Goal: Information Seeking & Learning: Find specific fact

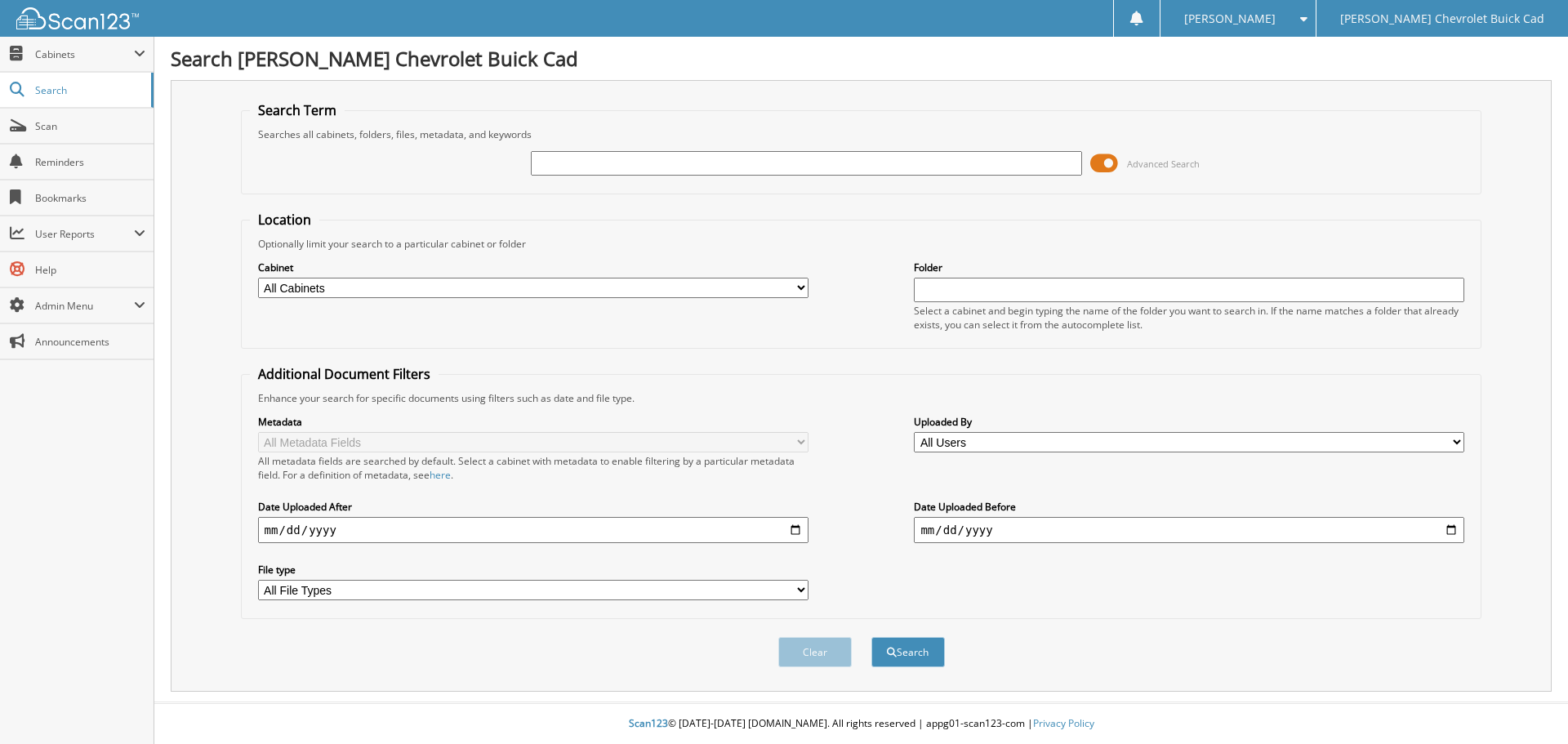
click at [1114, 162] on span at bounding box center [1103, 163] width 28 height 25
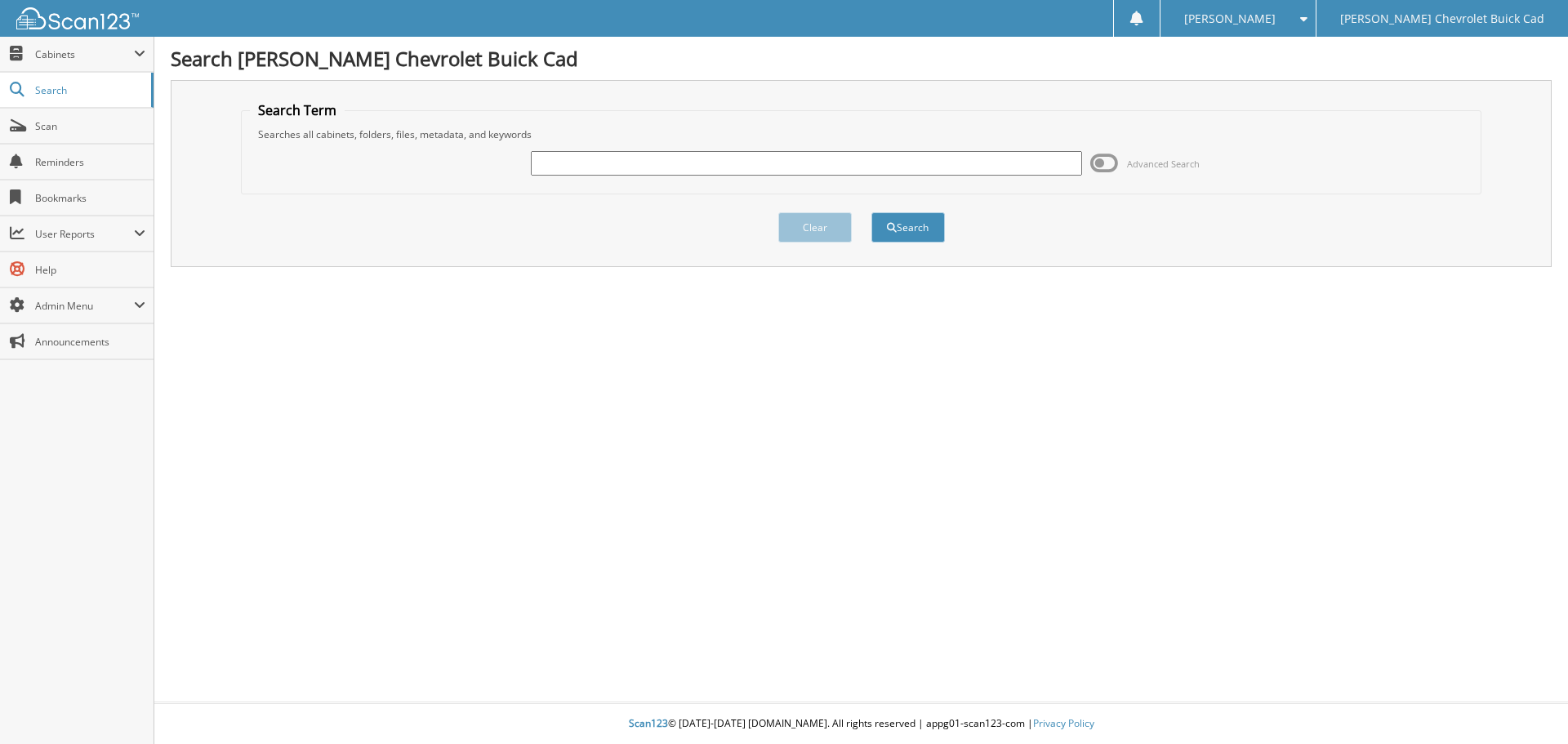
click at [915, 163] on input "text" at bounding box center [805, 163] width 550 height 25
type input "572026"
click at [871, 213] on button "Search" at bounding box center [907, 228] width 73 height 30
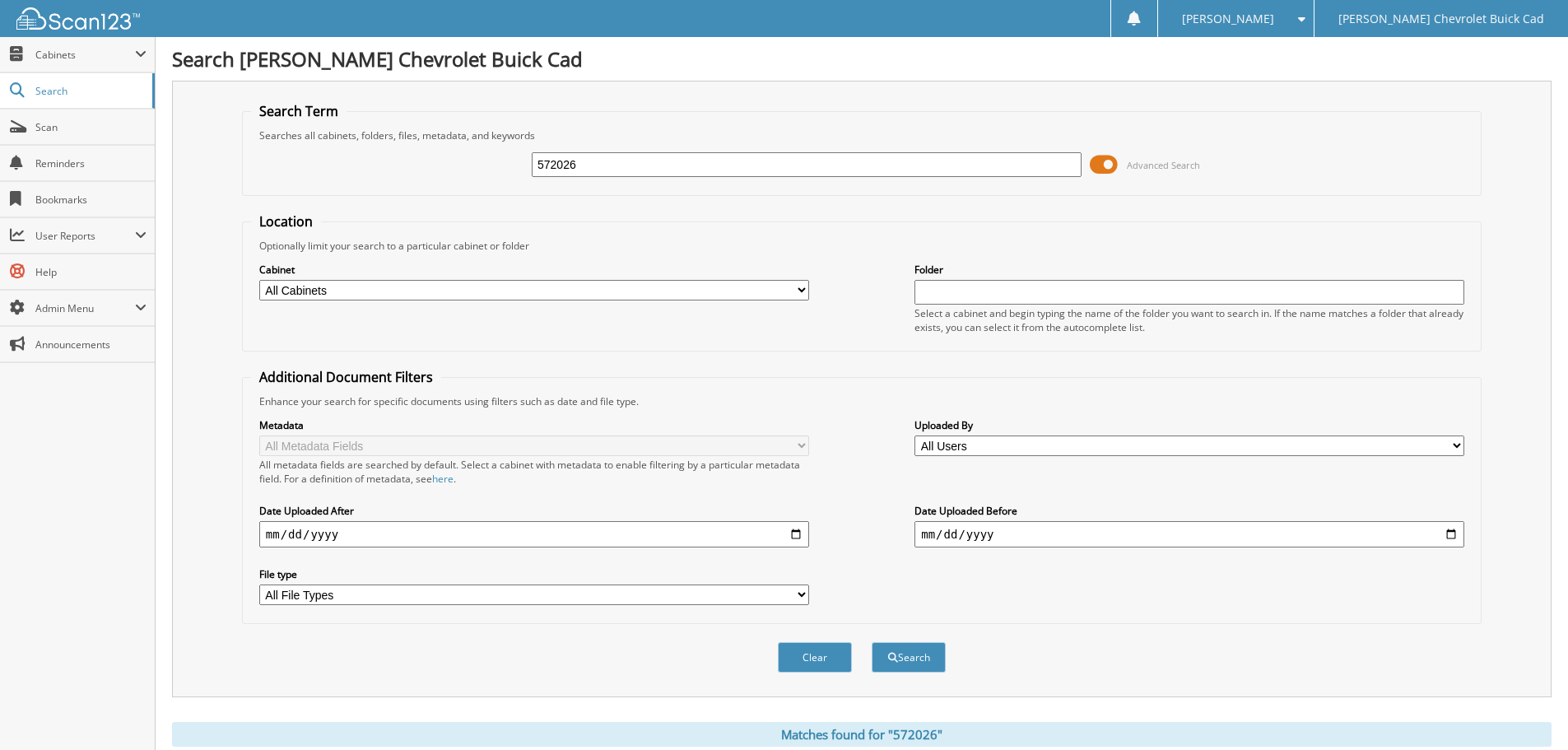
click at [1101, 173] on span at bounding box center [1103, 165] width 28 height 25
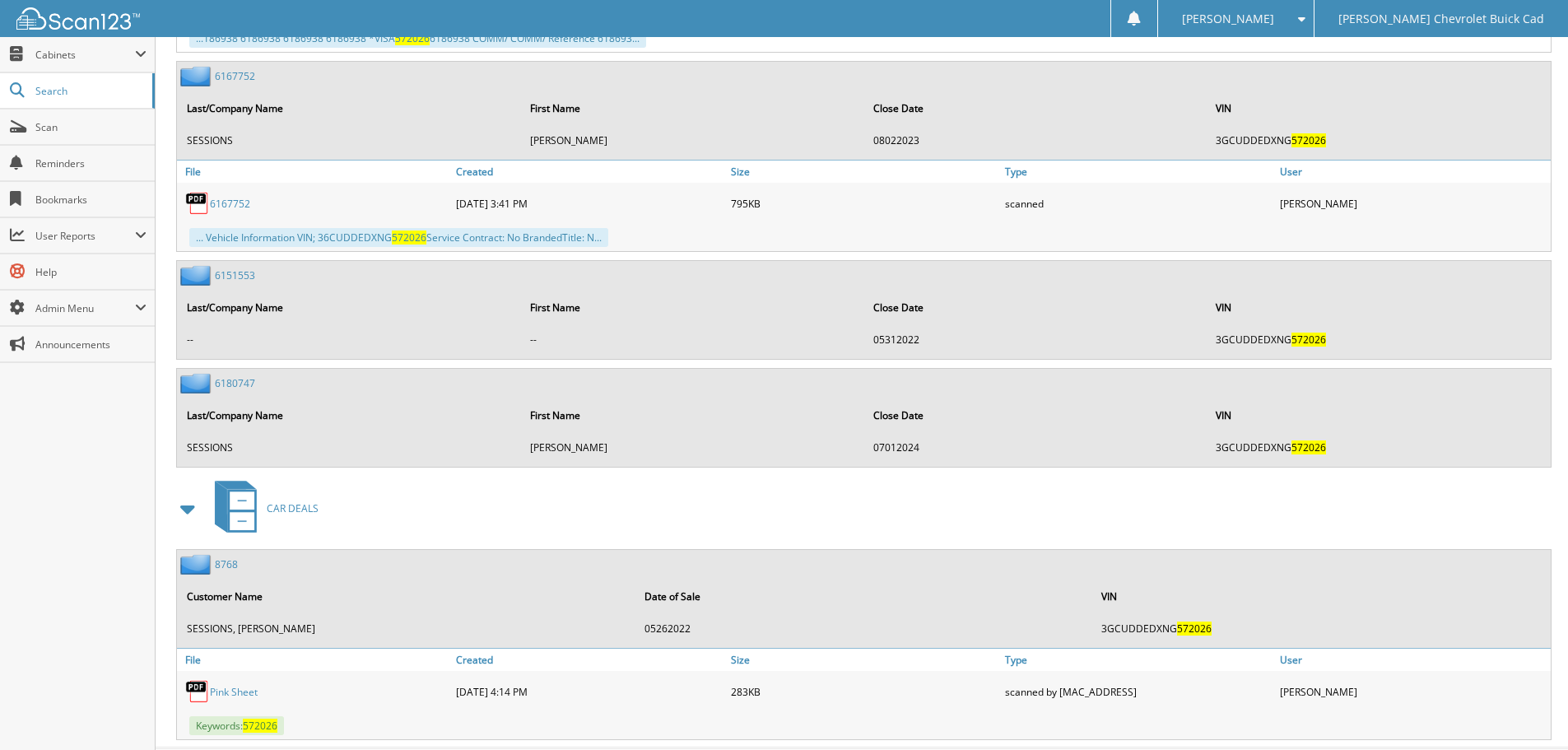
scroll to position [863, 0]
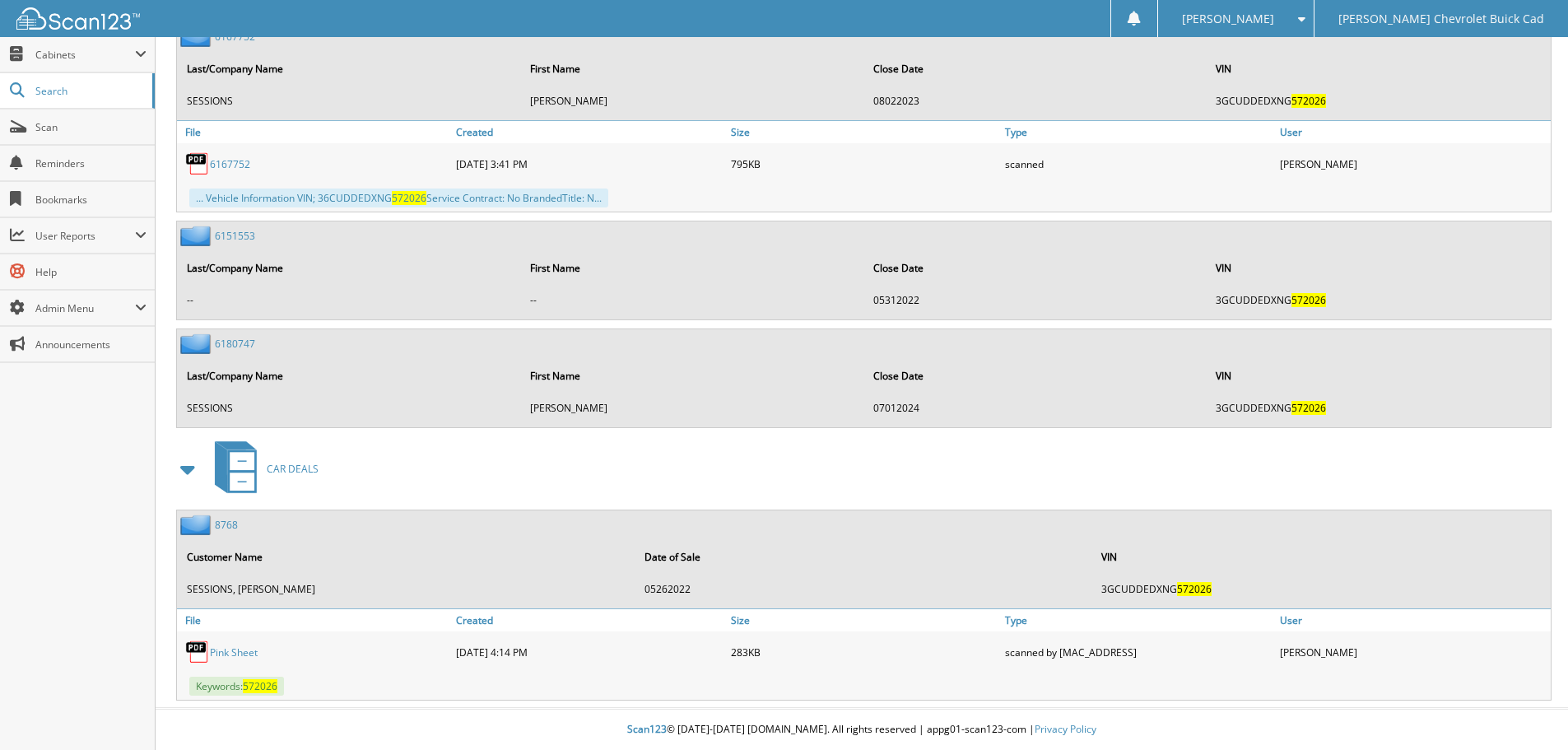
click at [223, 521] on link "8768" at bounding box center [227, 524] width 23 height 14
